Goal: Information Seeking & Learning: Learn about a topic

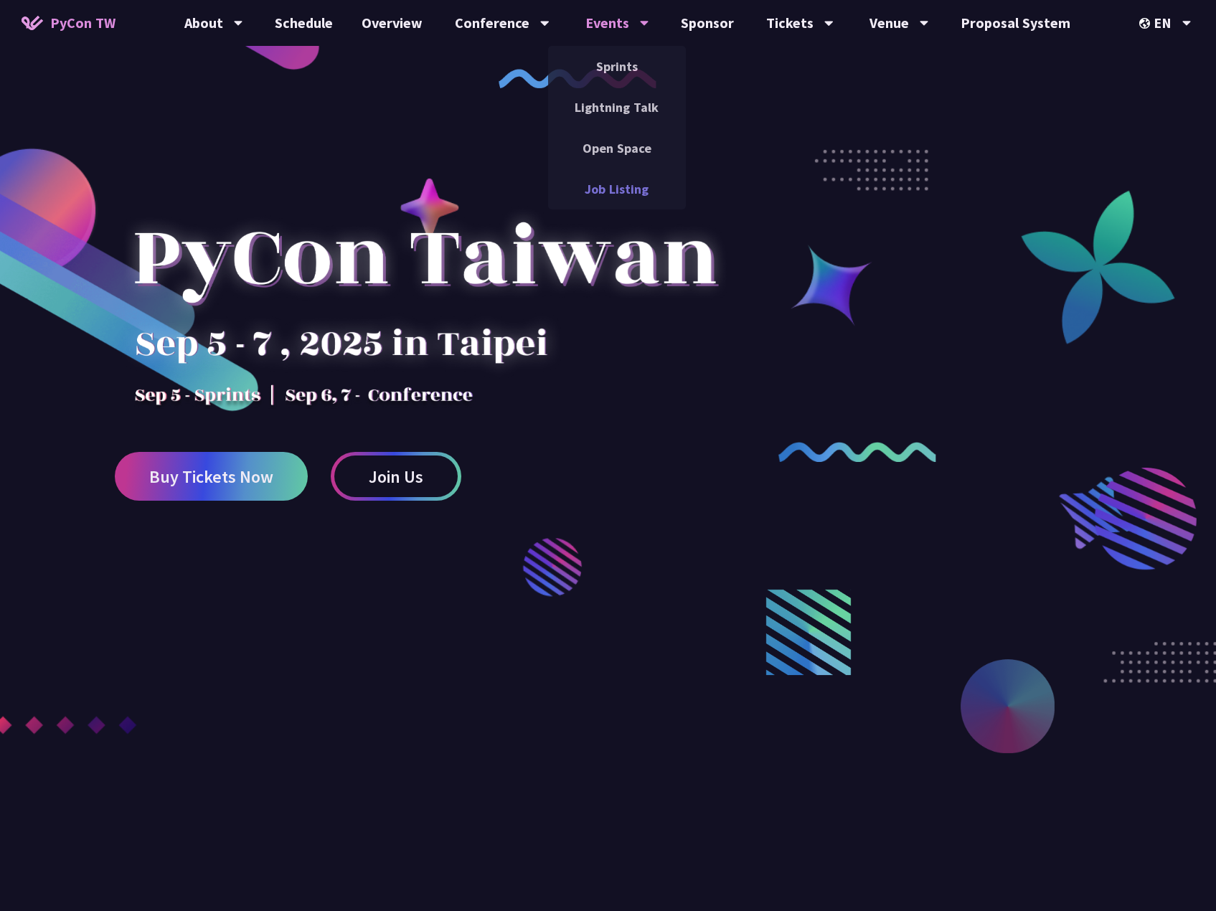
click at [621, 179] on link "Job Listing" at bounding box center [617, 189] width 138 height 34
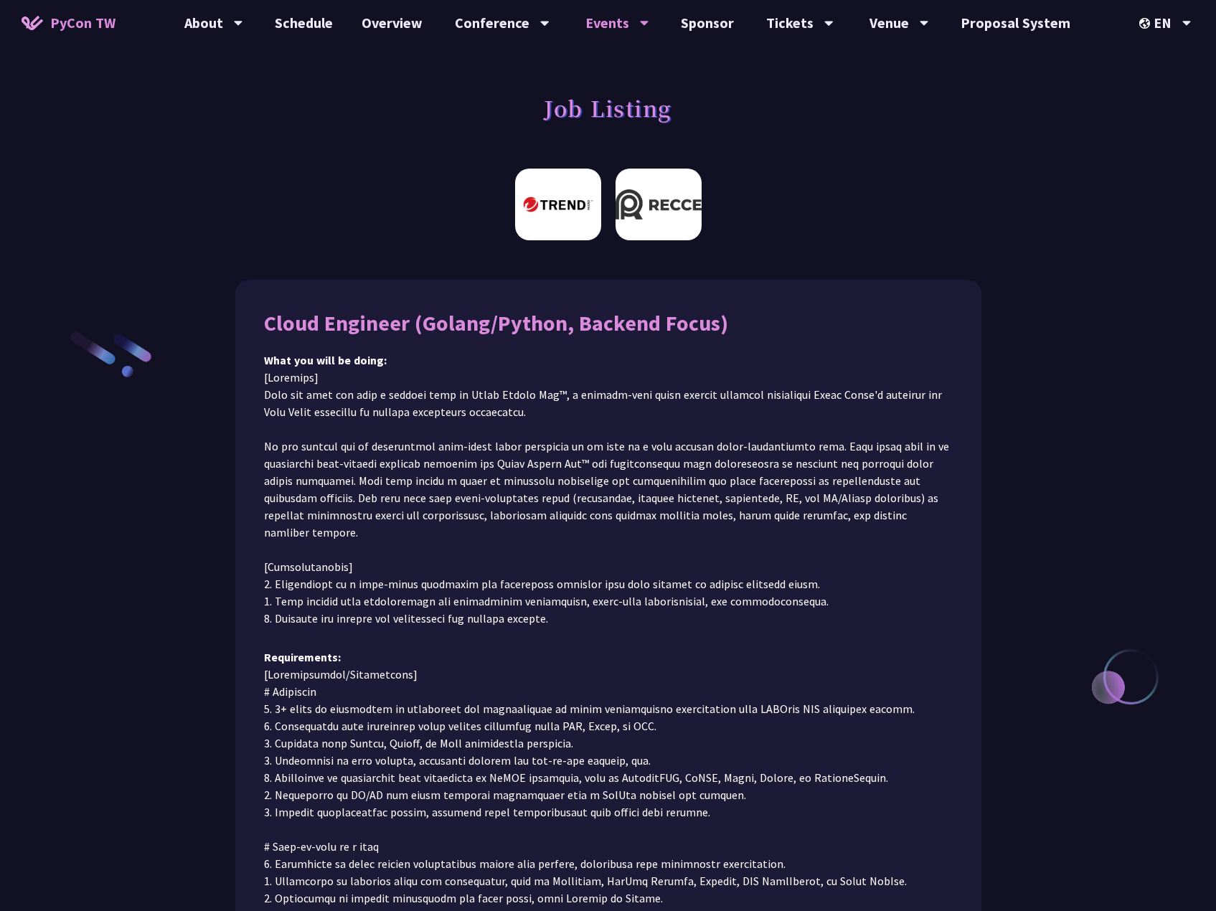
click at [661, 197] on img at bounding box center [658, 205] width 86 height 72
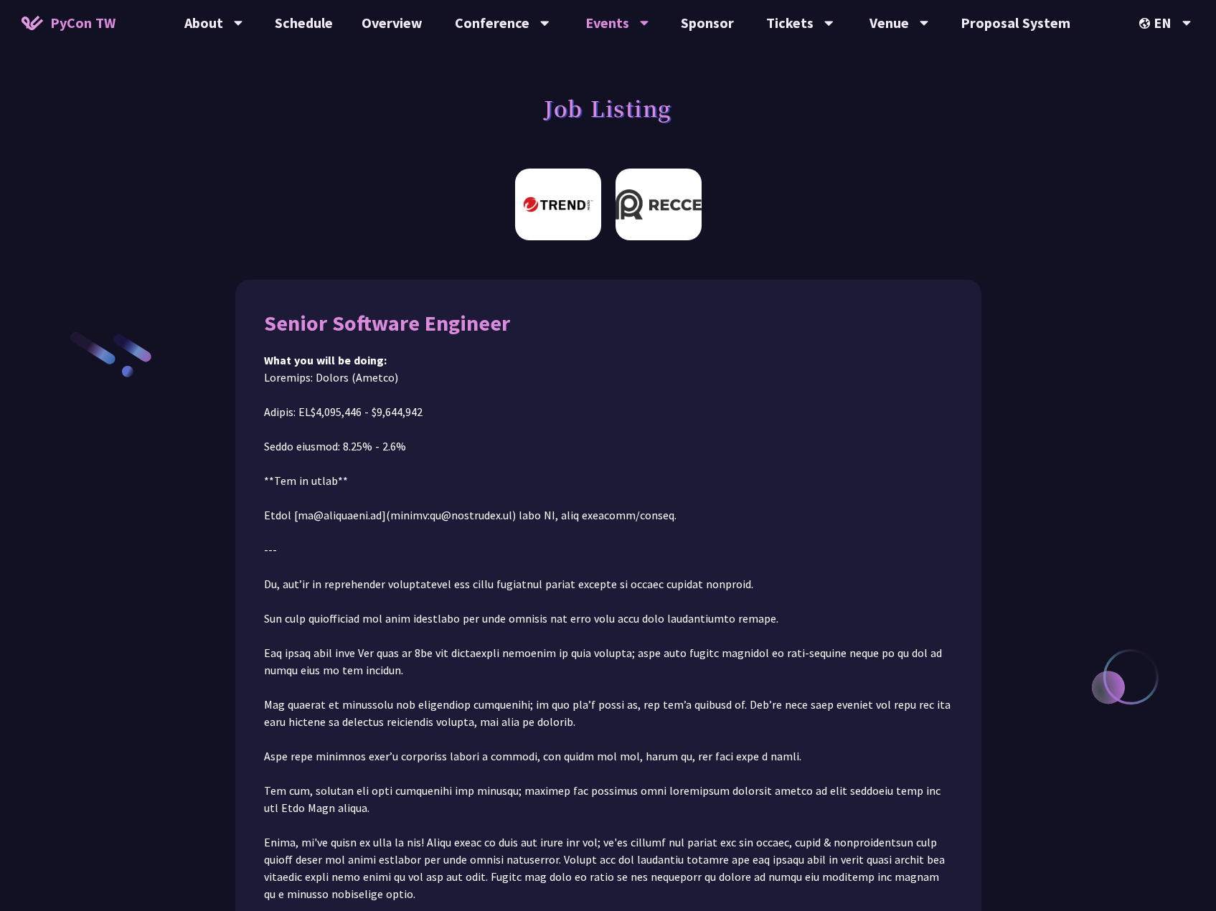
click at [550, 194] on img at bounding box center [558, 205] width 86 height 72
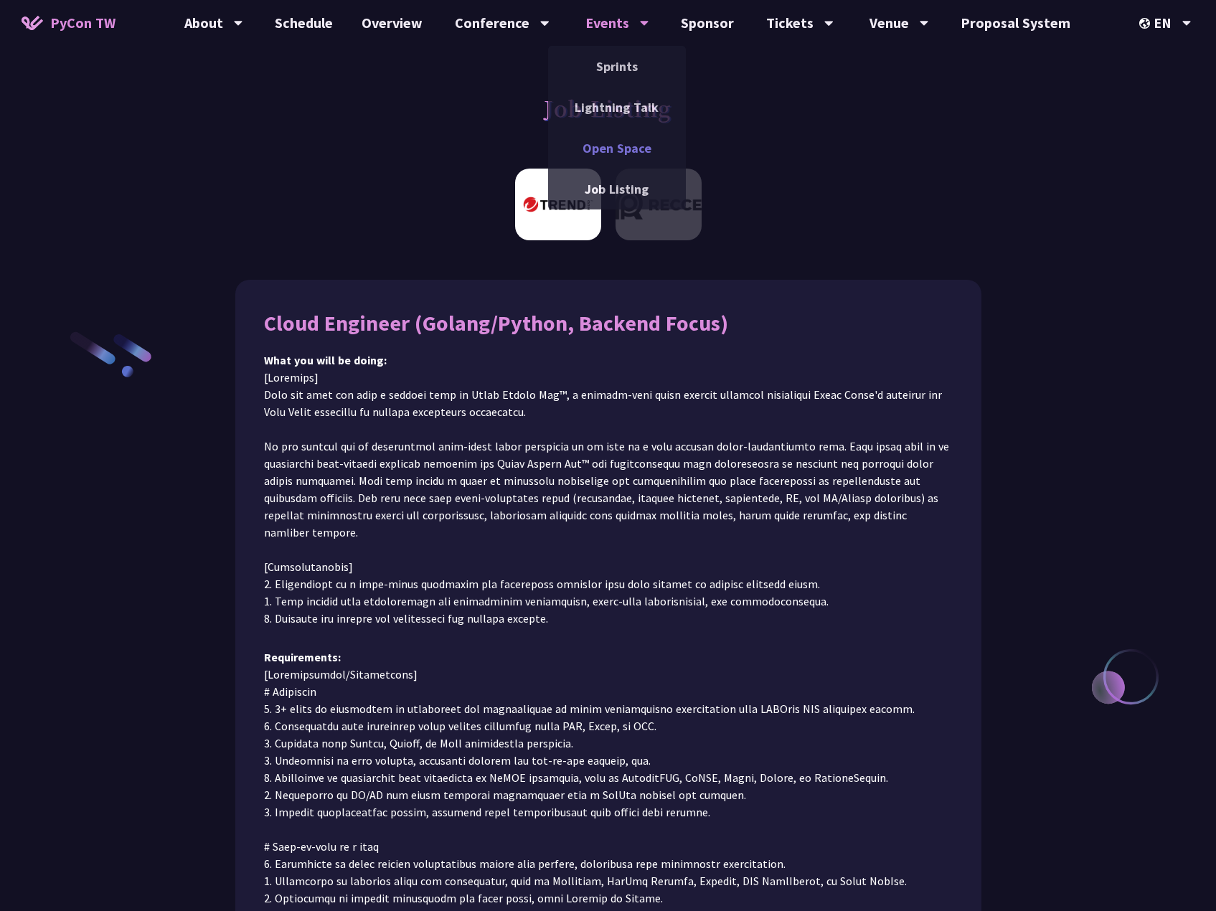
click at [615, 138] on link "Open Space" at bounding box center [617, 148] width 138 height 34
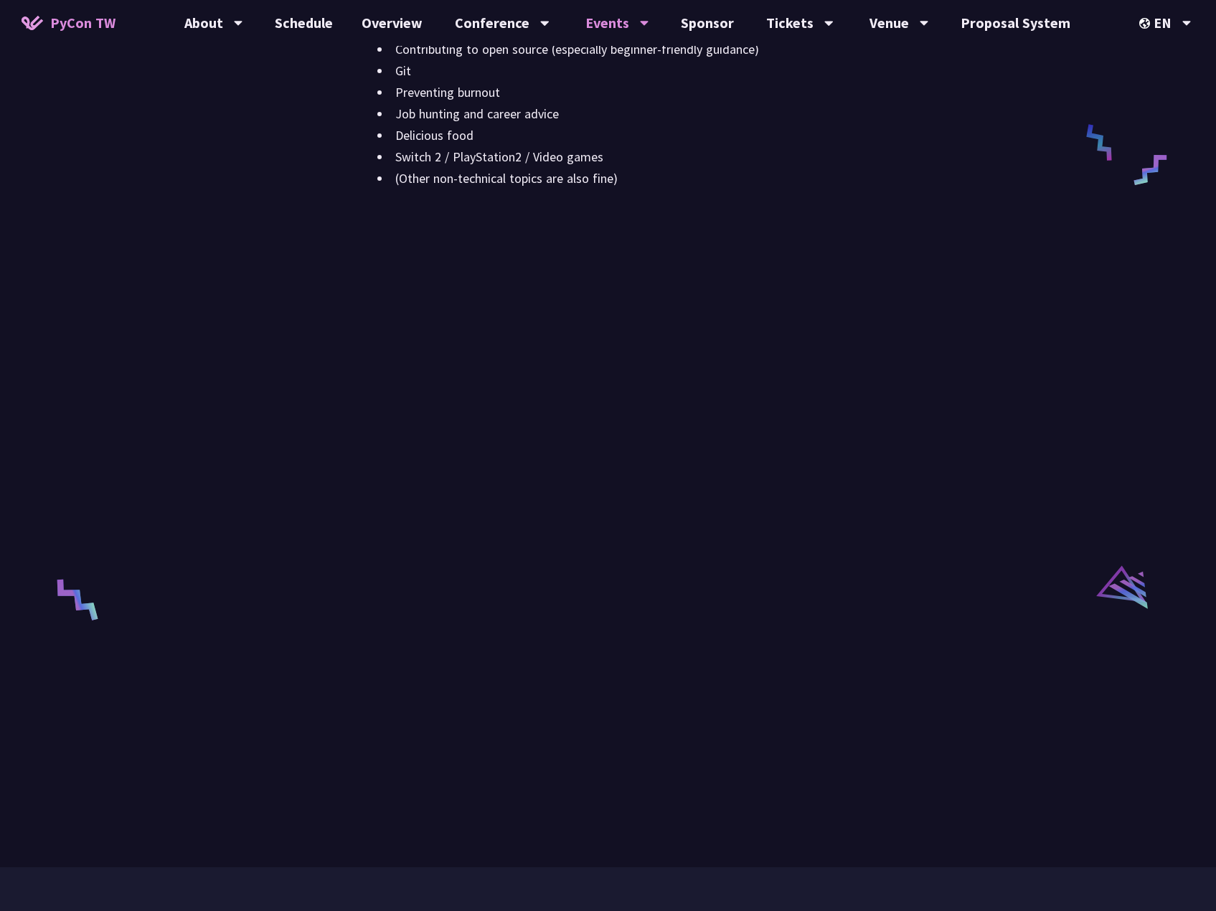
scroll to position [2008, 0]
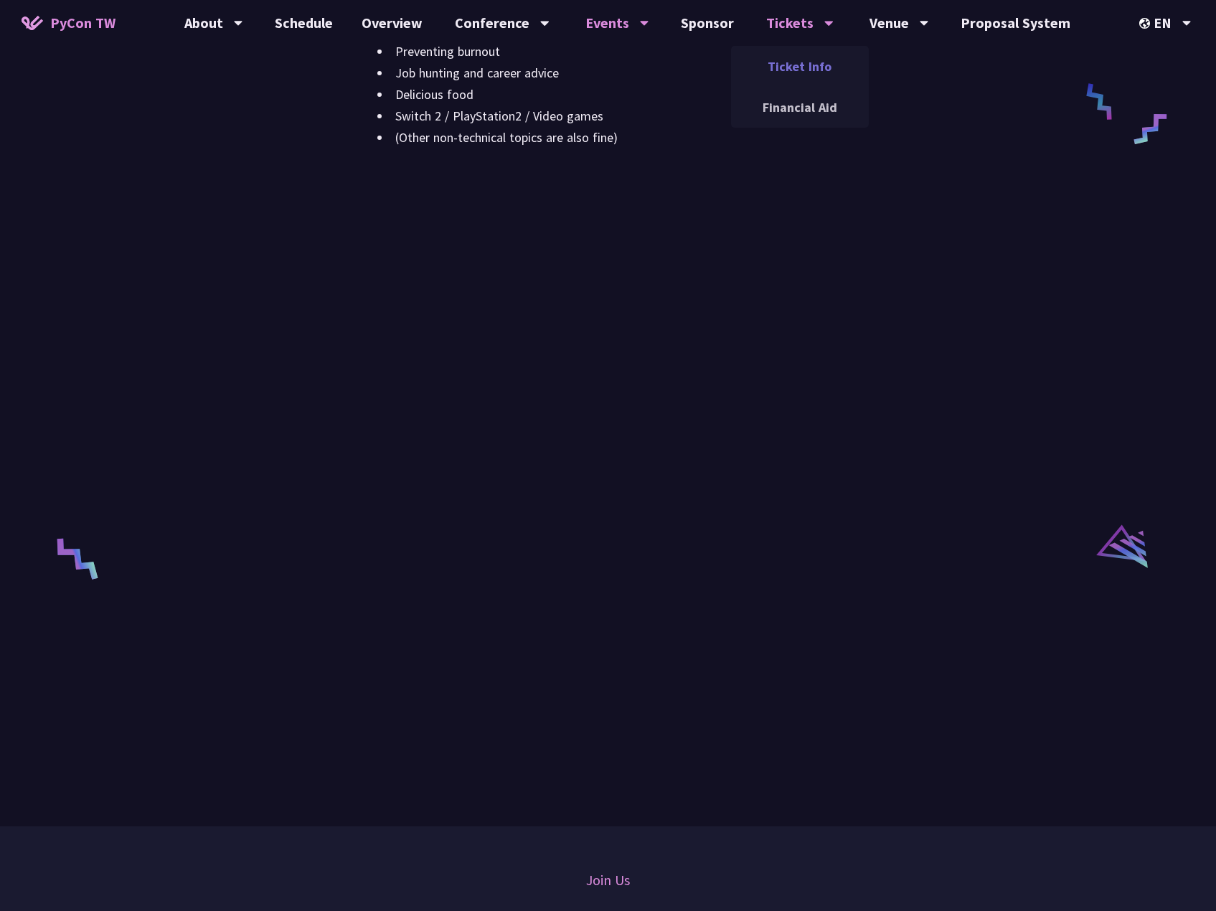
click at [785, 66] on link "Ticket Info" at bounding box center [800, 66] width 138 height 34
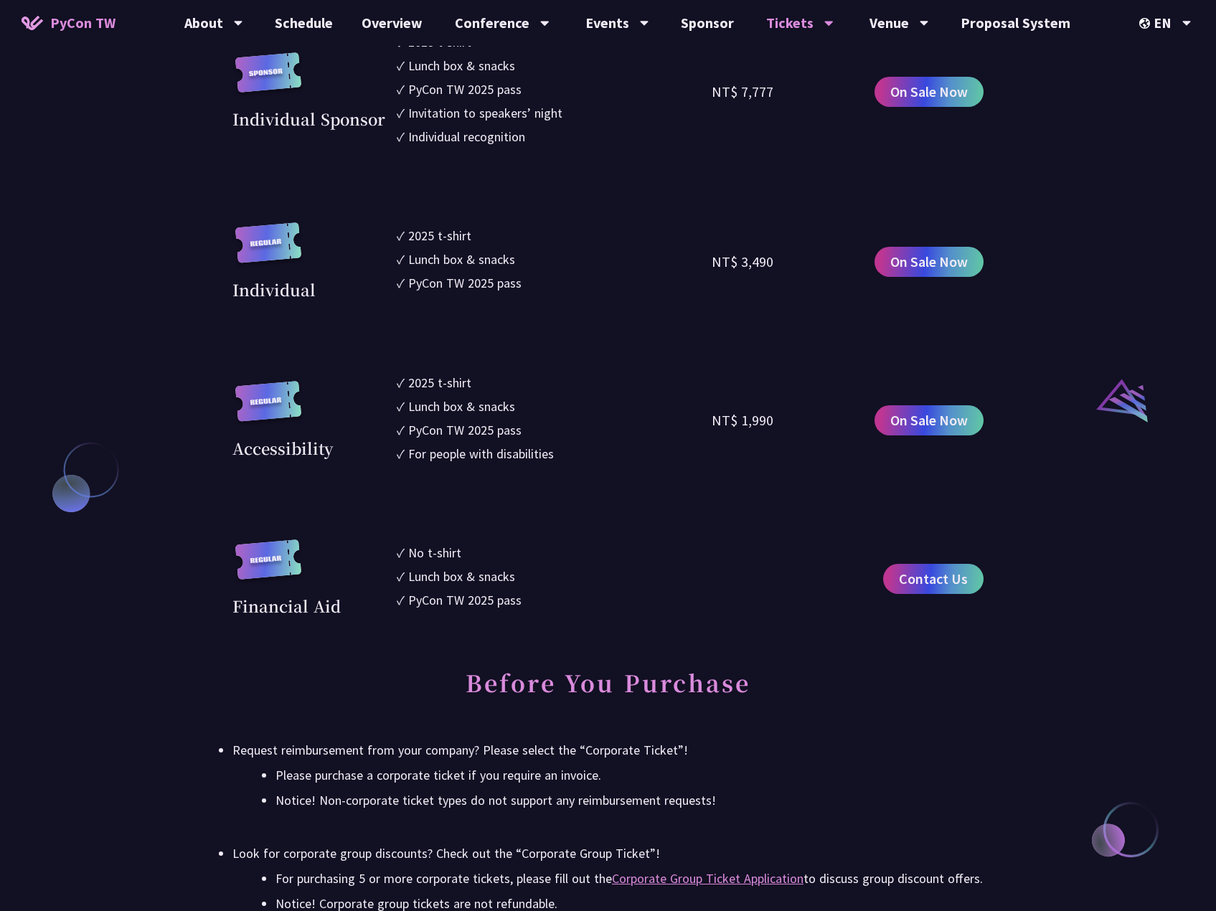
scroll to position [1578, 0]
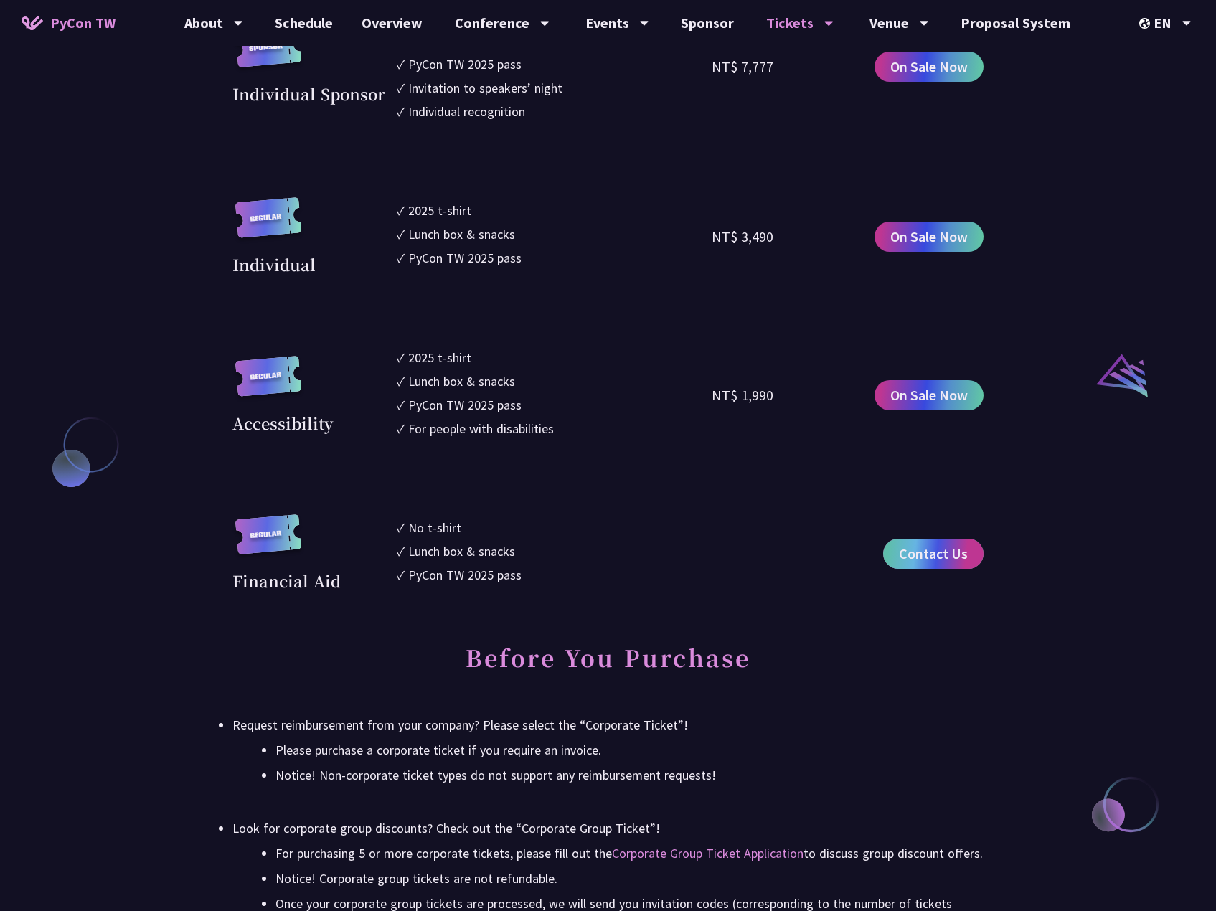
click at [918, 554] on span "Contact Us" at bounding box center [933, 554] width 69 height 22
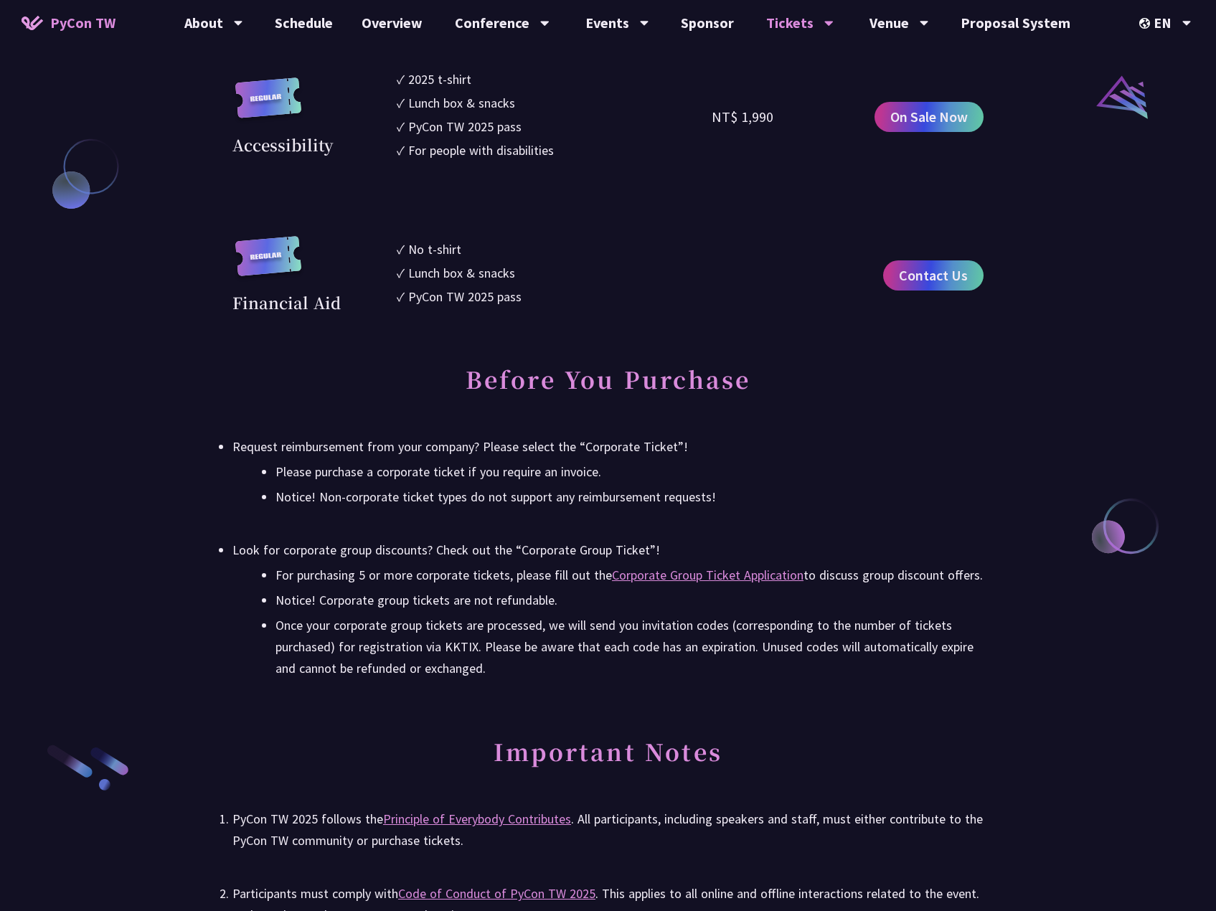
scroll to position [1865, 0]
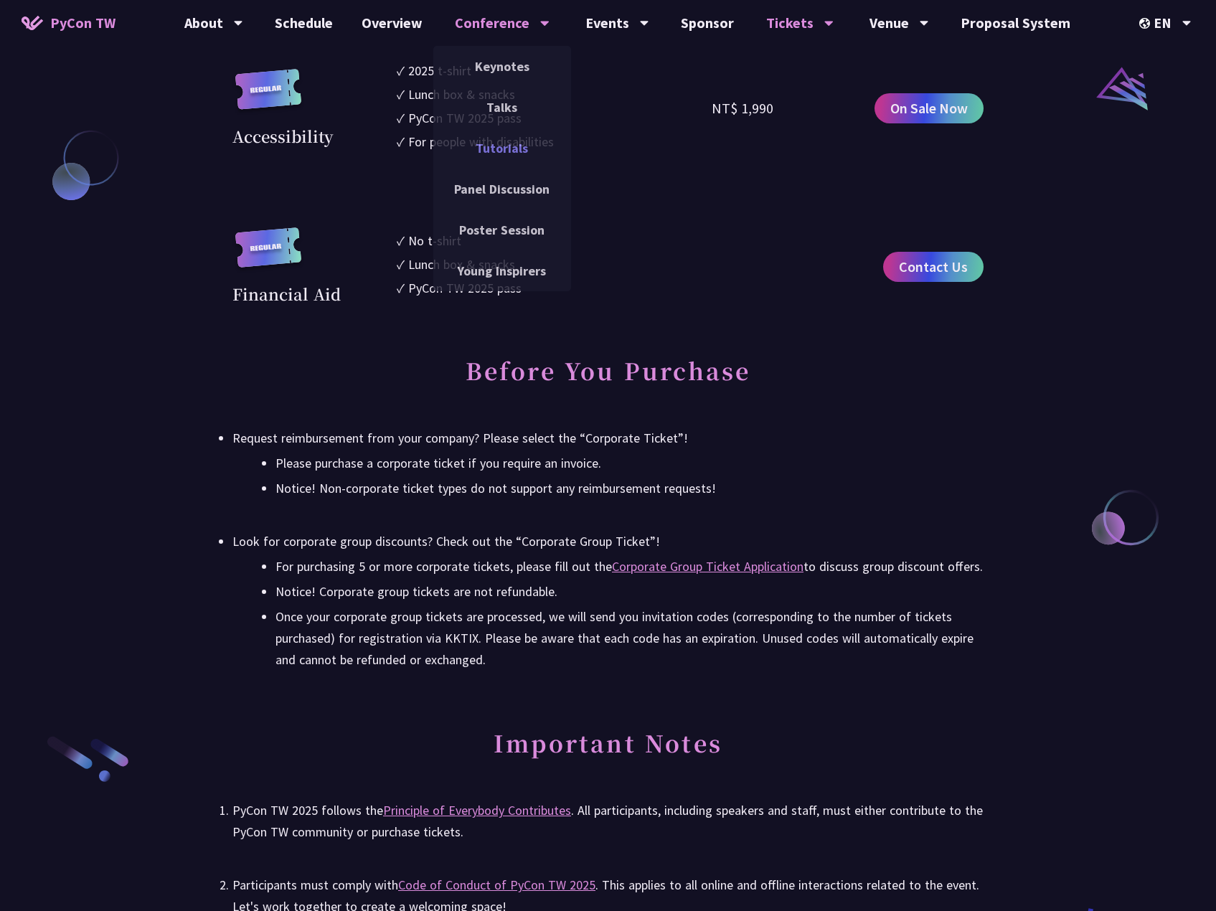
click at [521, 142] on link "Tutorials" at bounding box center [502, 148] width 138 height 34
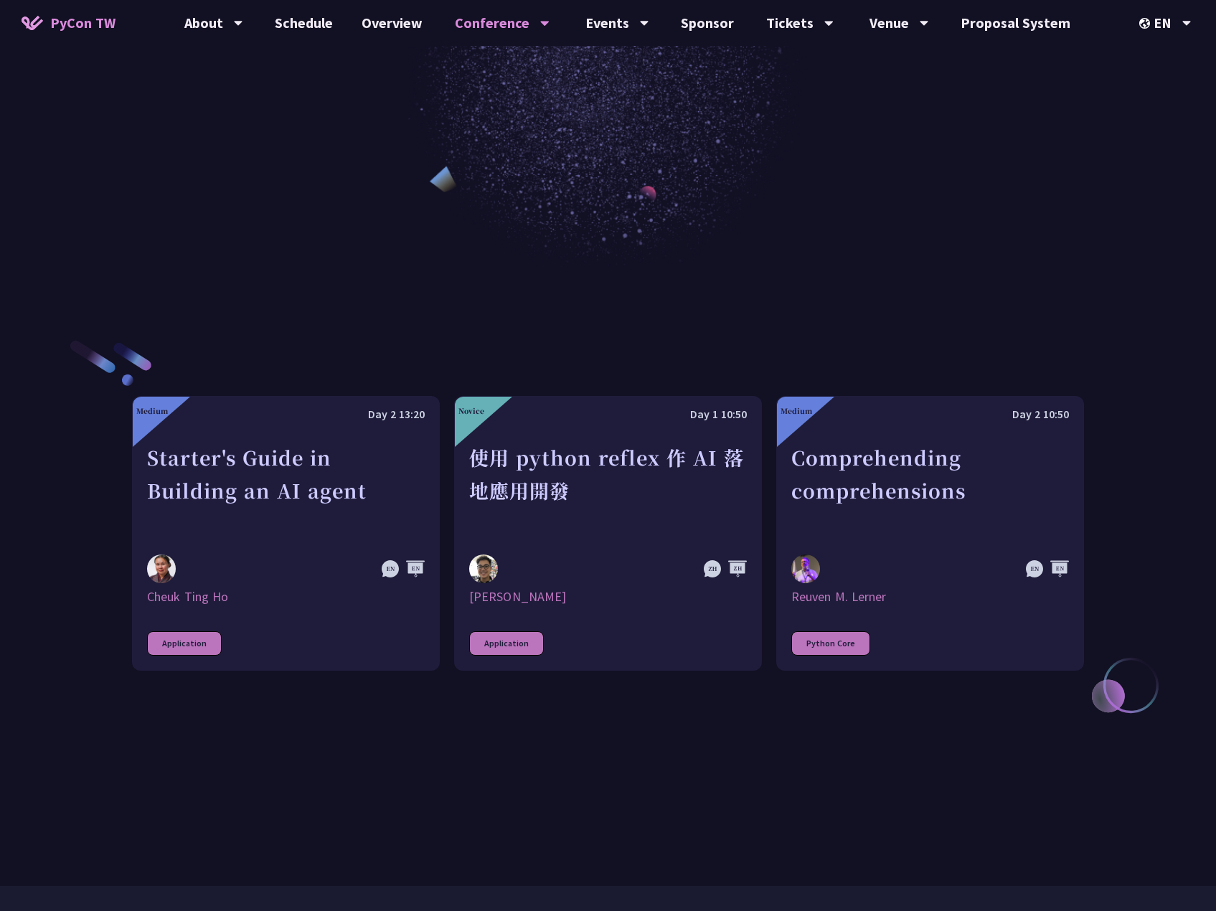
scroll to position [502, 0]
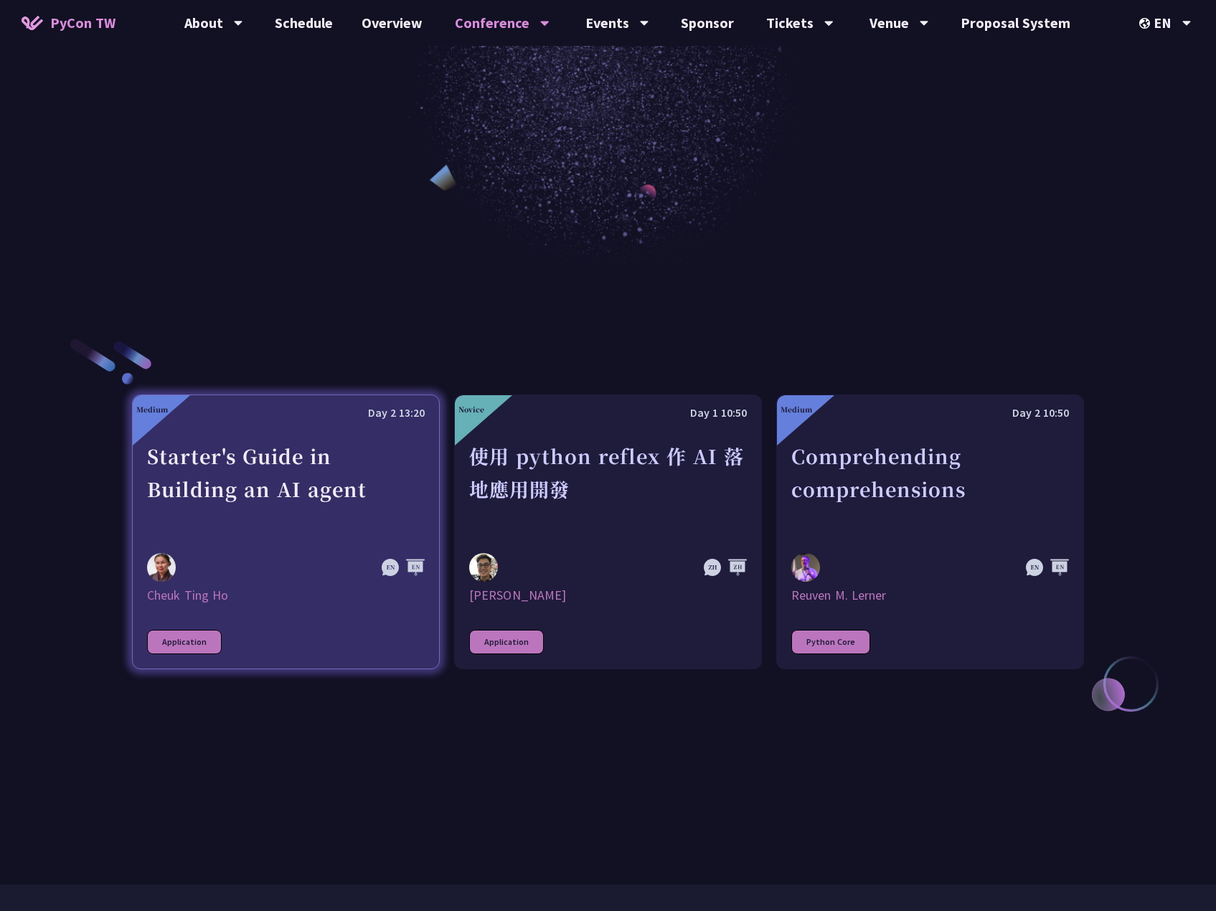
click at [235, 516] on div "Starter's Guide in Building an AI agent" at bounding box center [286, 489] width 278 height 99
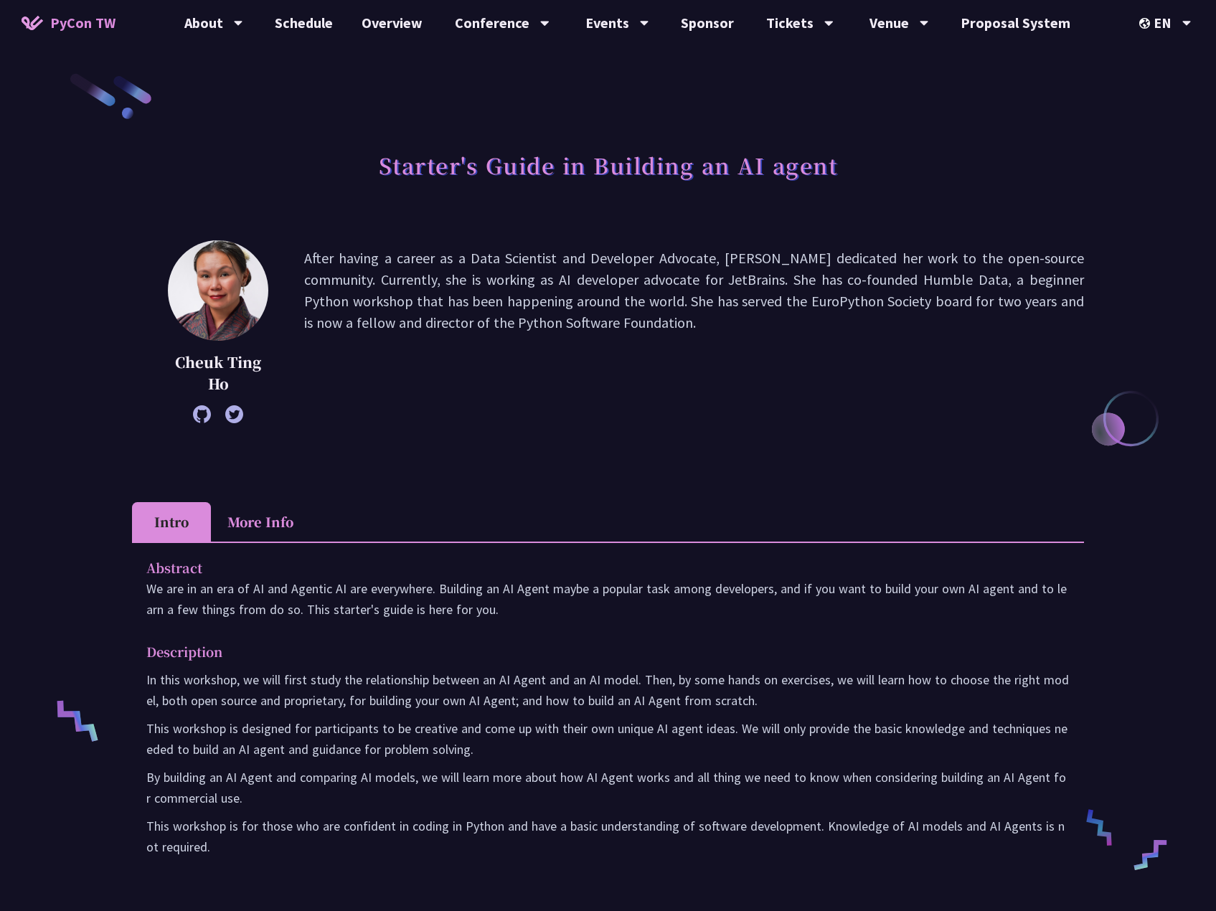
click at [207, 411] on icon at bounding box center [202, 414] width 18 height 18
click at [623, 197] on link "Job Listing" at bounding box center [617, 189] width 138 height 34
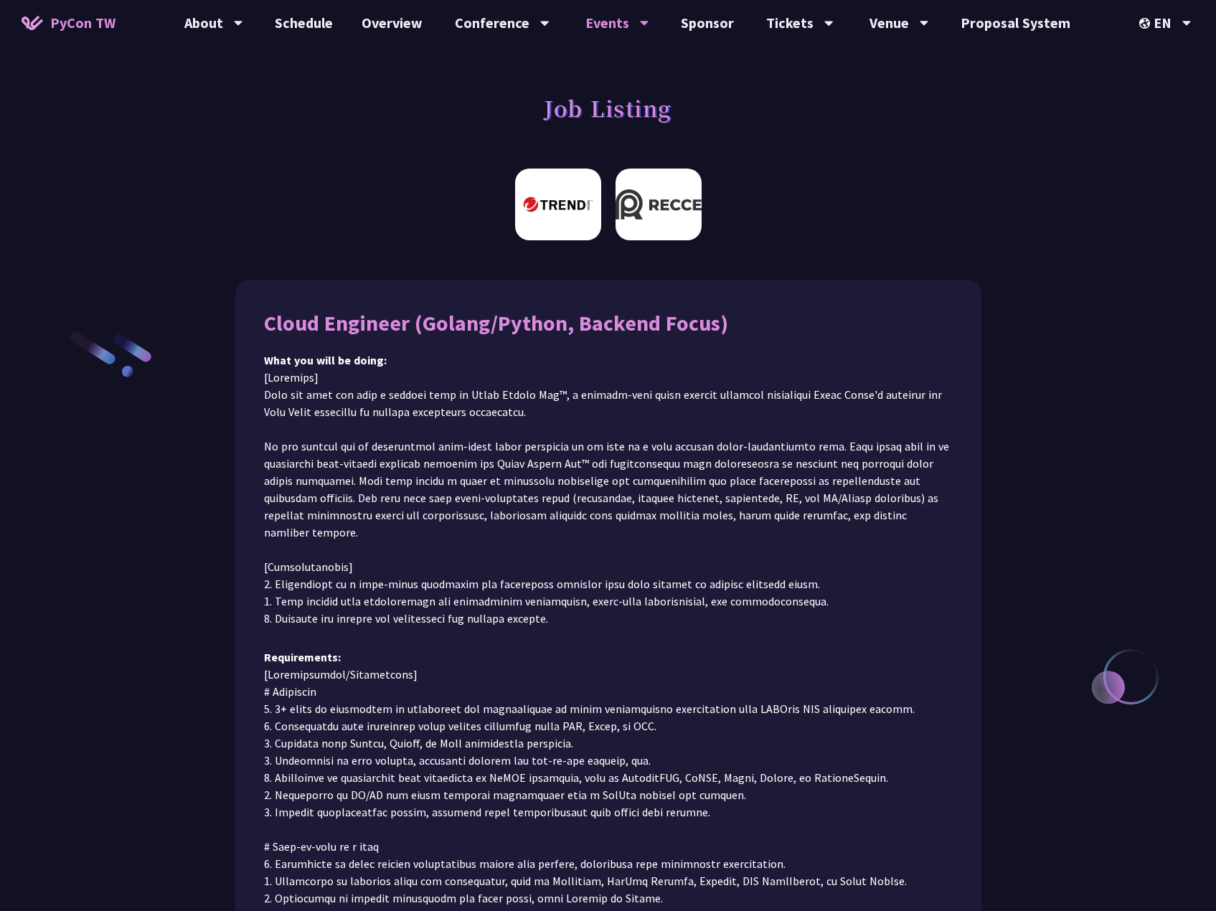
click at [668, 191] on img at bounding box center [658, 205] width 86 height 72
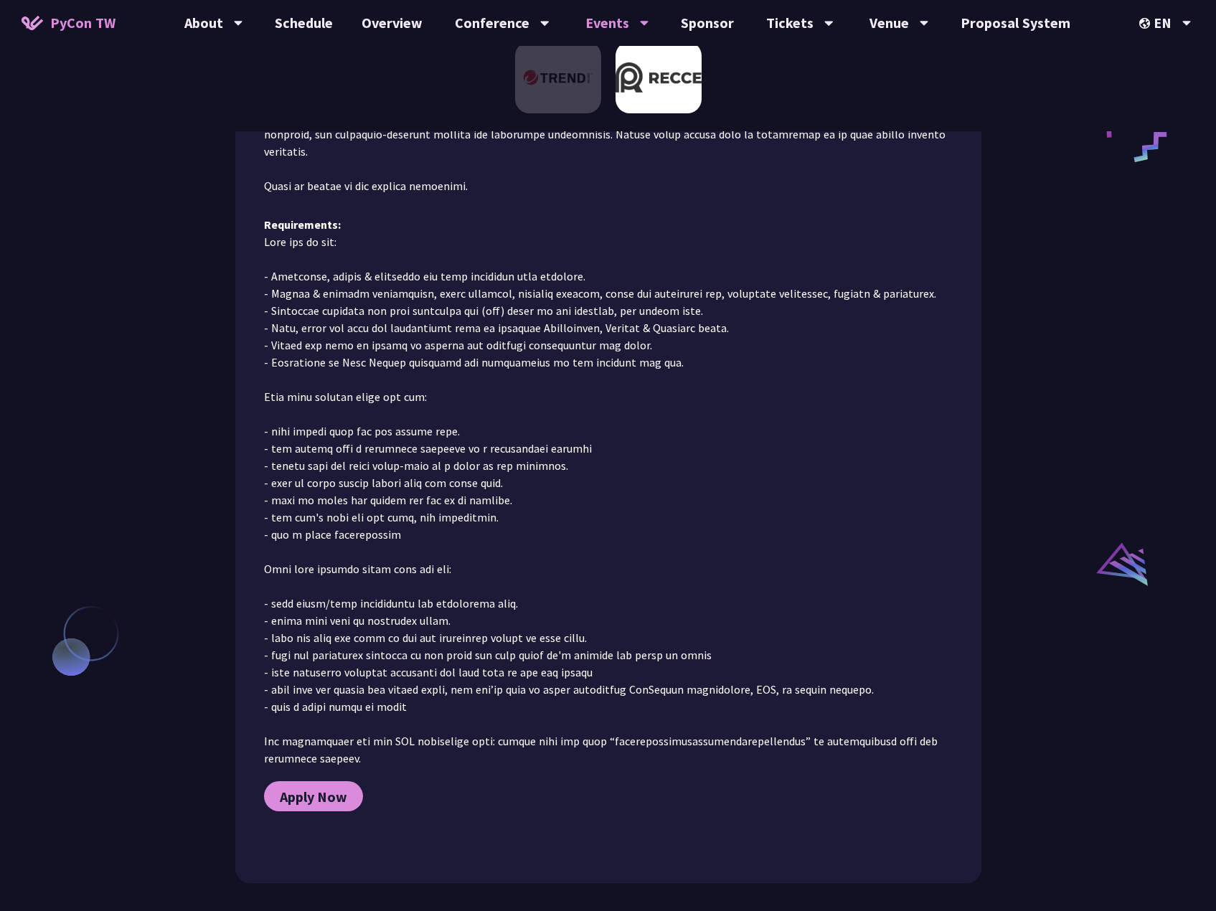
scroll to position [1022, 0]
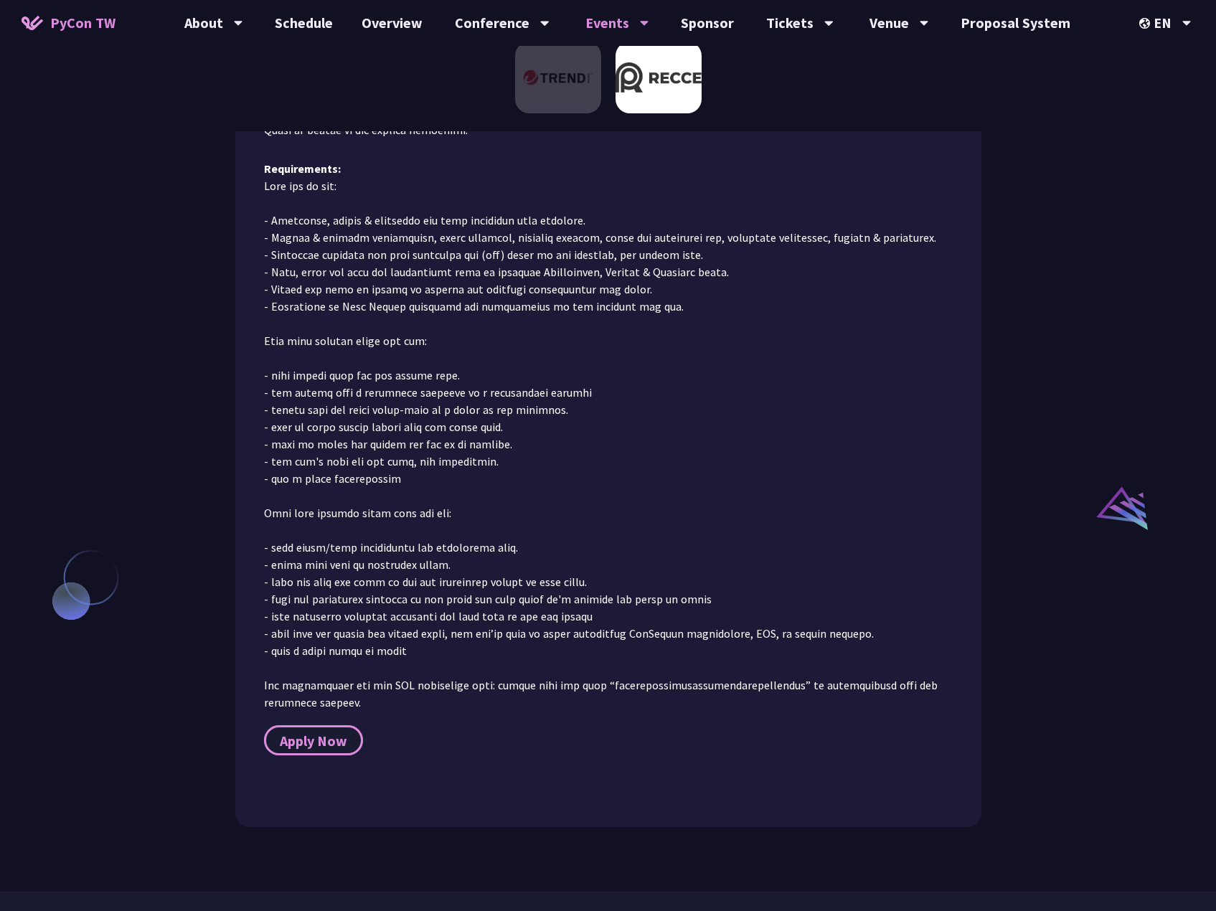
click at [337, 732] on span "Apply Now" at bounding box center [313, 741] width 67 height 18
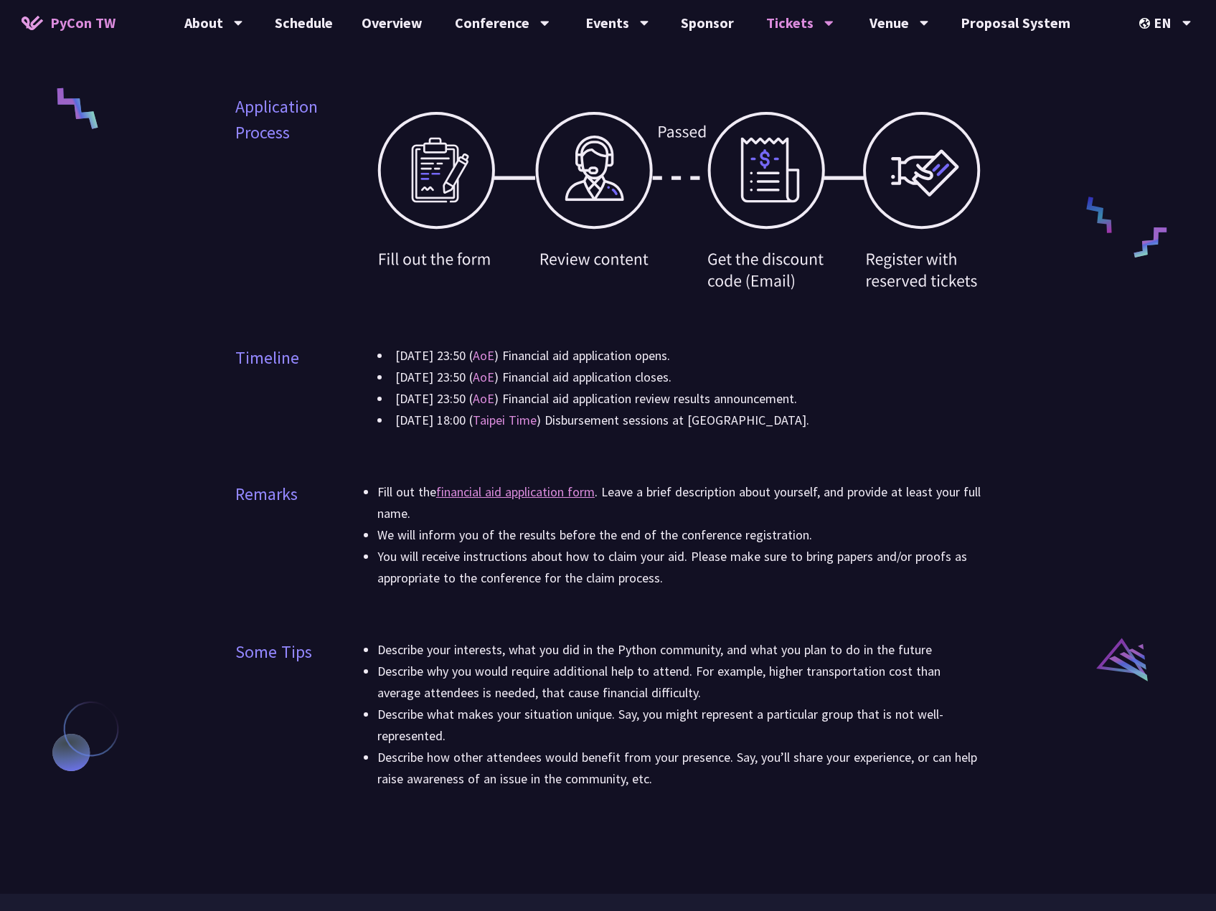
scroll to position [717, 0]
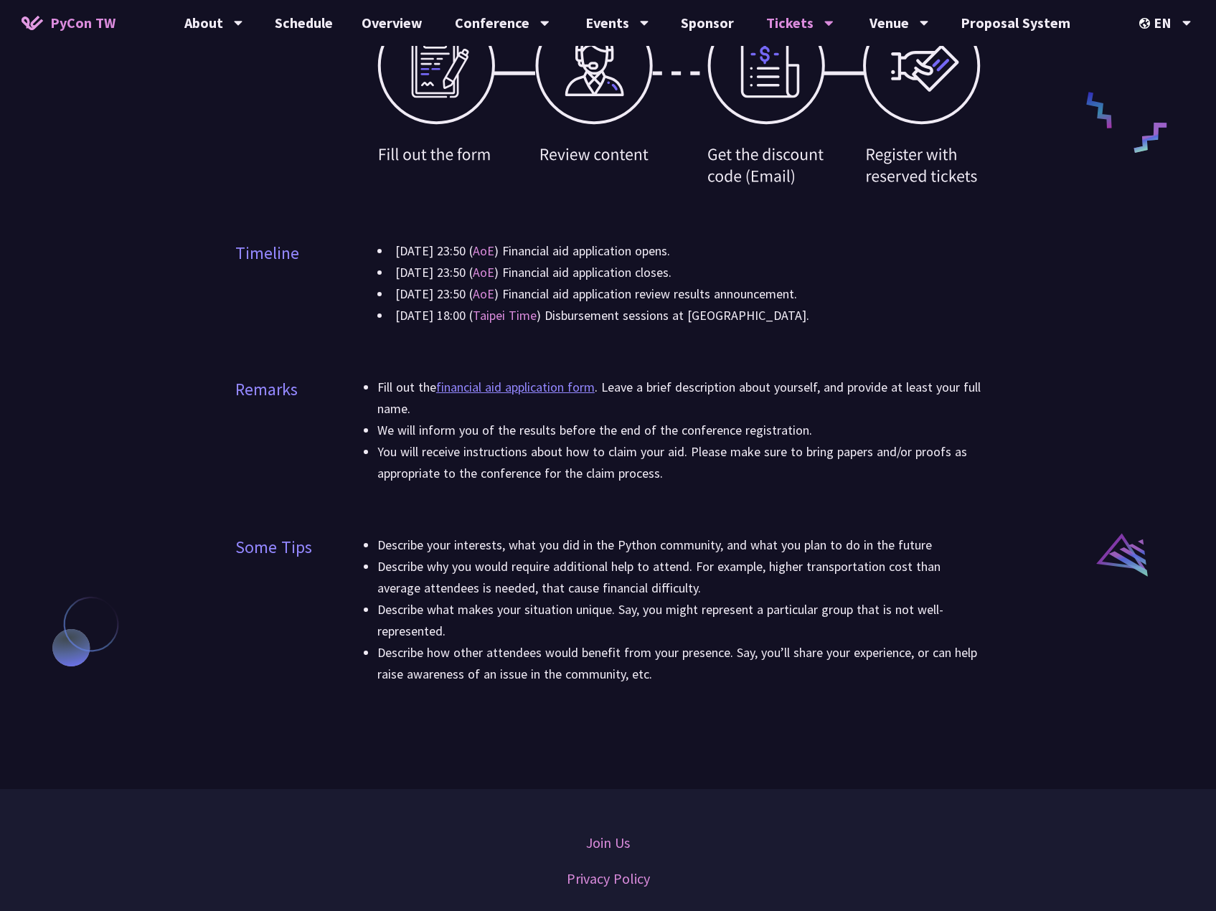
click at [543, 389] on link "financial aid application form" at bounding box center [515, 387] width 159 height 16
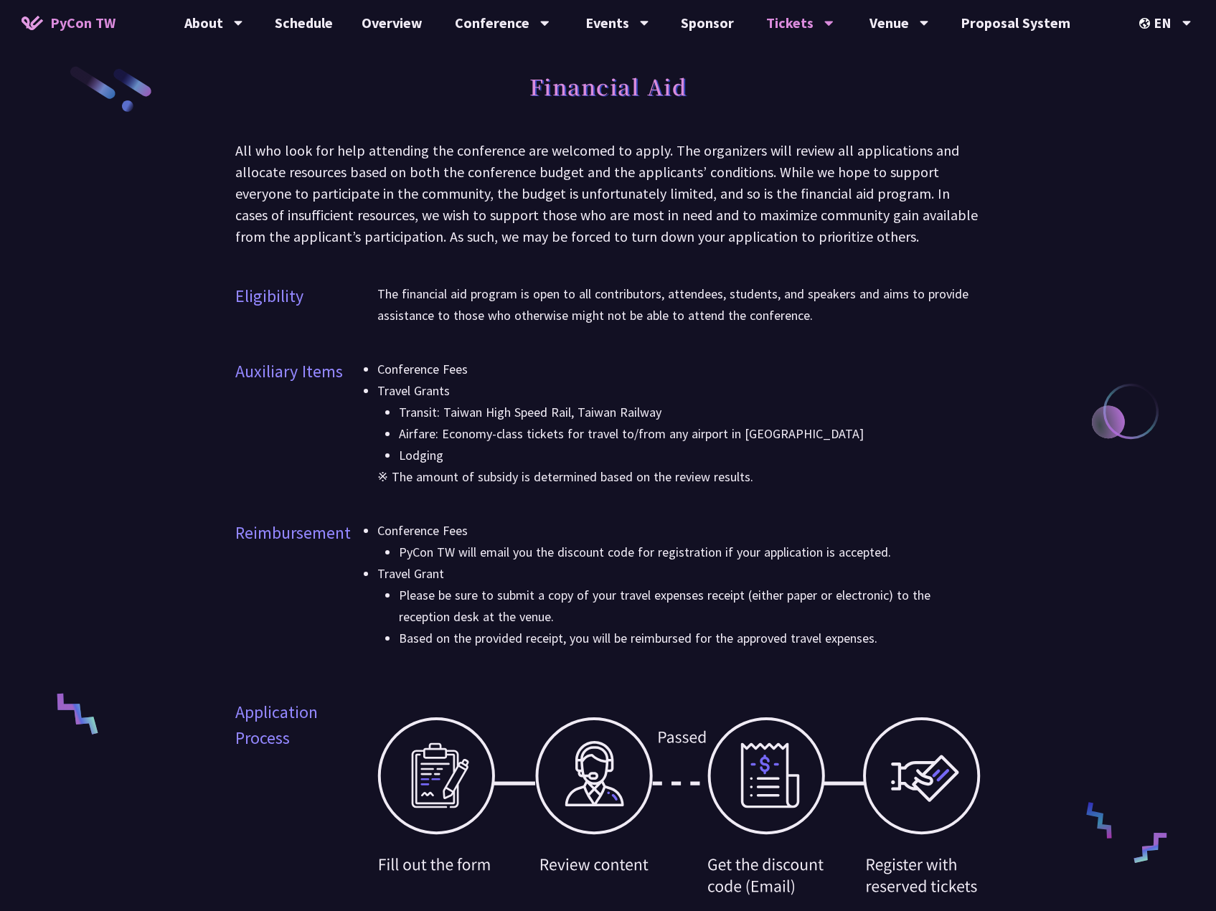
scroll to position [0, 0]
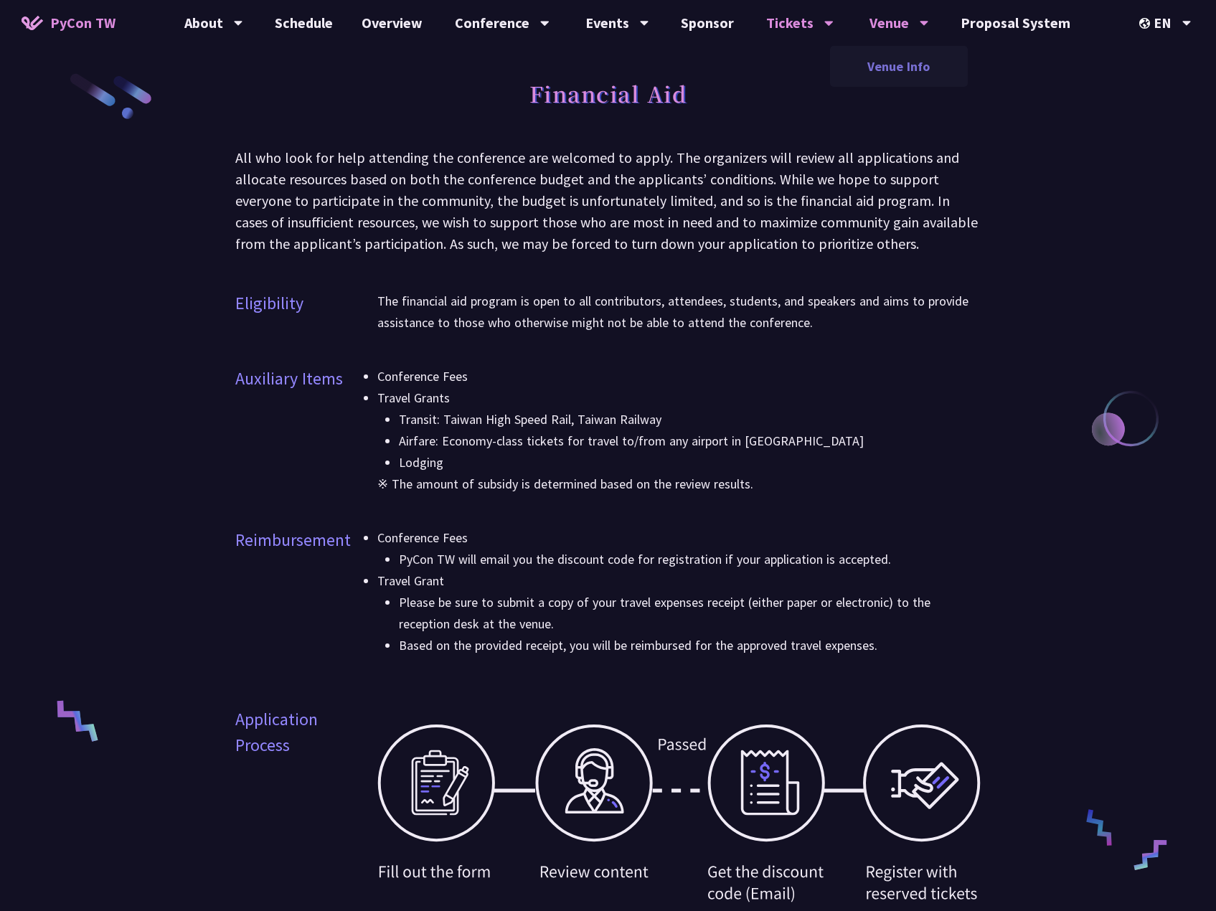
click at [866, 61] on link "Venue Info" at bounding box center [899, 66] width 138 height 34
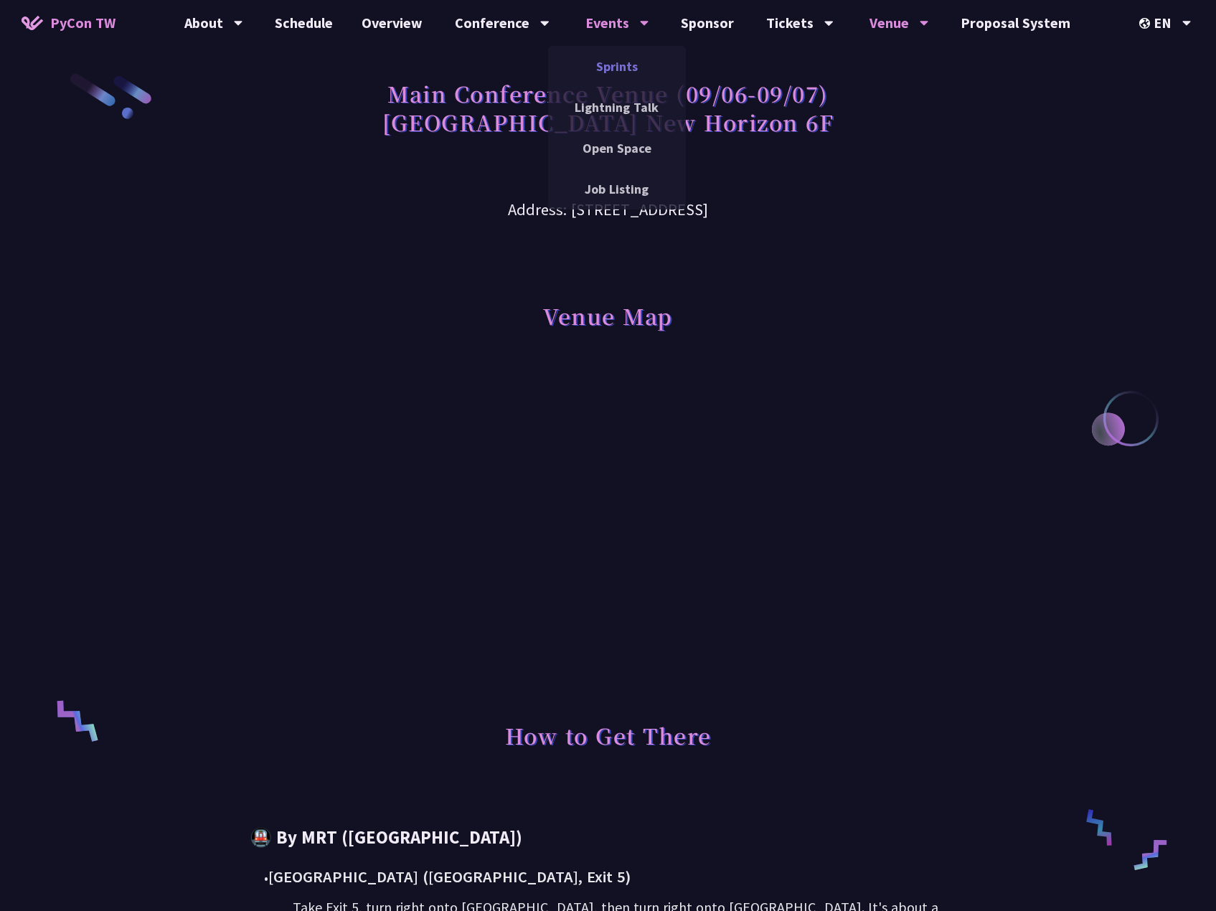
click at [638, 72] on link "Sprints" at bounding box center [617, 66] width 138 height 34
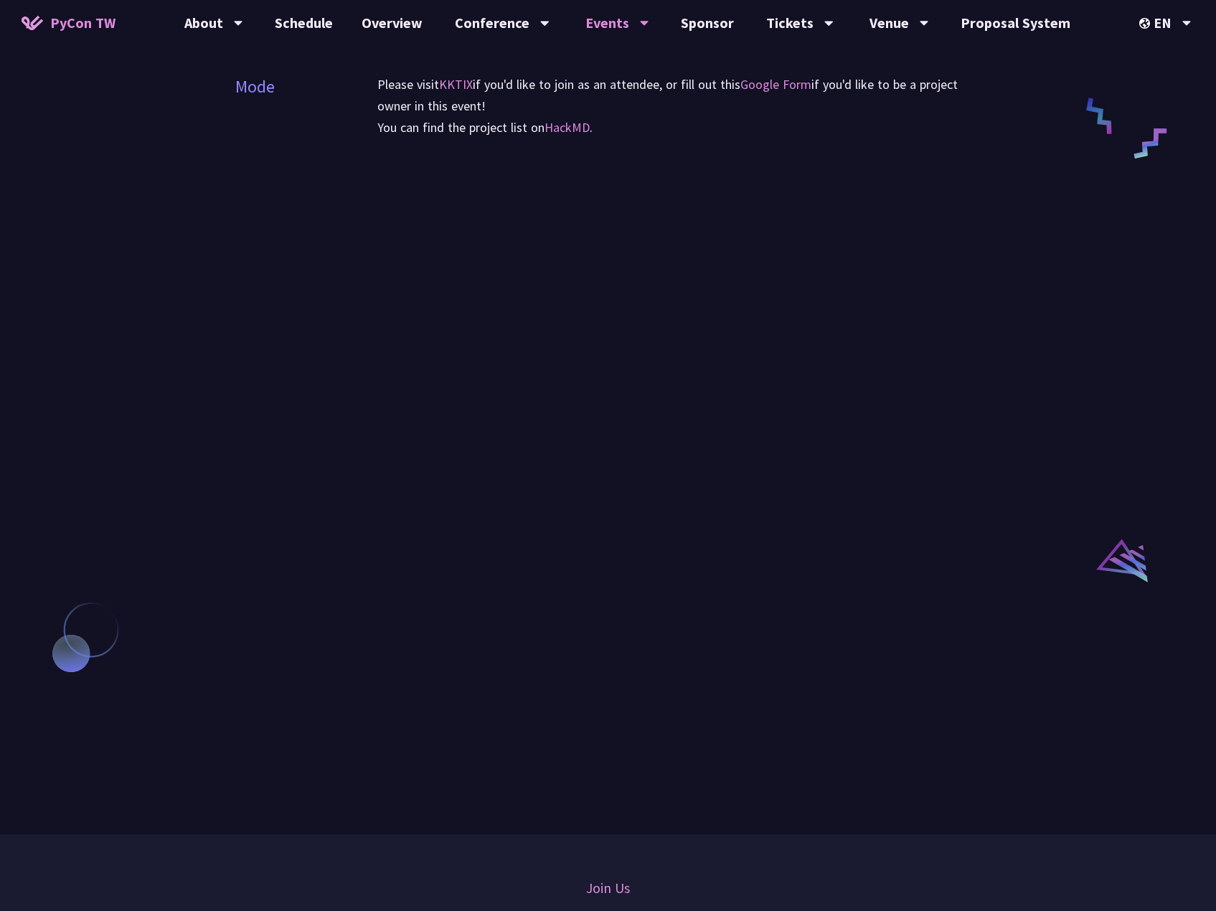
scroll to position [789, 0]
